Goal: Find specific page/section: Find specific page/section

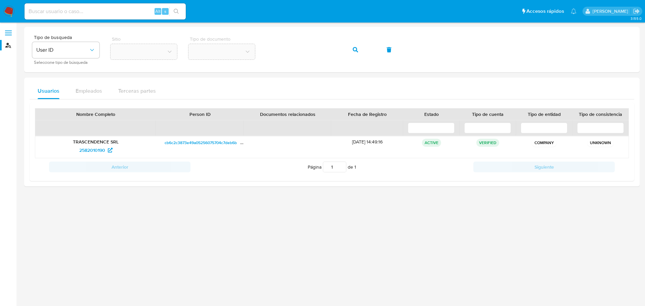
click at [323, 26] on main "3.155.0" at bounding box center [322, 153] width 645 height 306
click at [265, 81] on div "Usuarios Empleados Terceras partes Nombre Completo Person ID Documentos relacio…" at bounding box center [331, 132] width 615 height 109
click at [256, 78] on div "Usuarios Empleados Terceras partes Nombre Completo Person ID Documentos relacio…" at bounding box center [331, 132] width 615 height 109
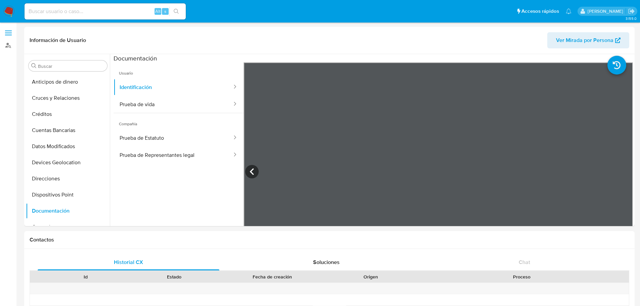
select select "10"
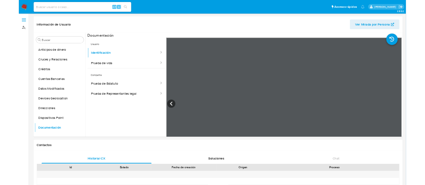
scroll to position [465, 0]
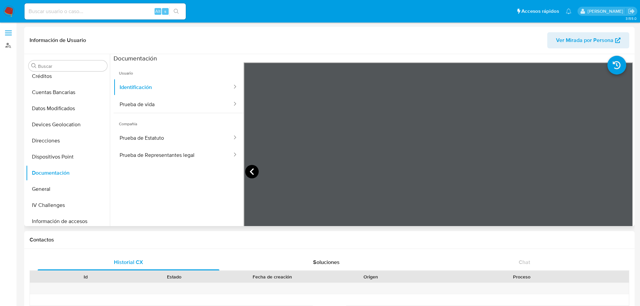
click at [254, 169] on icon at bounding box center [251, 171] width 13 height 13
click at [623, 169] on icon at bounding box center [623, 171] width 13 height 13
click at [302, 14] on ul "Pausado Ver notificaciones Alt s Accesos rápidos Presiona las siguientes teclas…" at bounding box center [297, 11] width 553 height 17
